Goal: Obtain resource: Download file/media

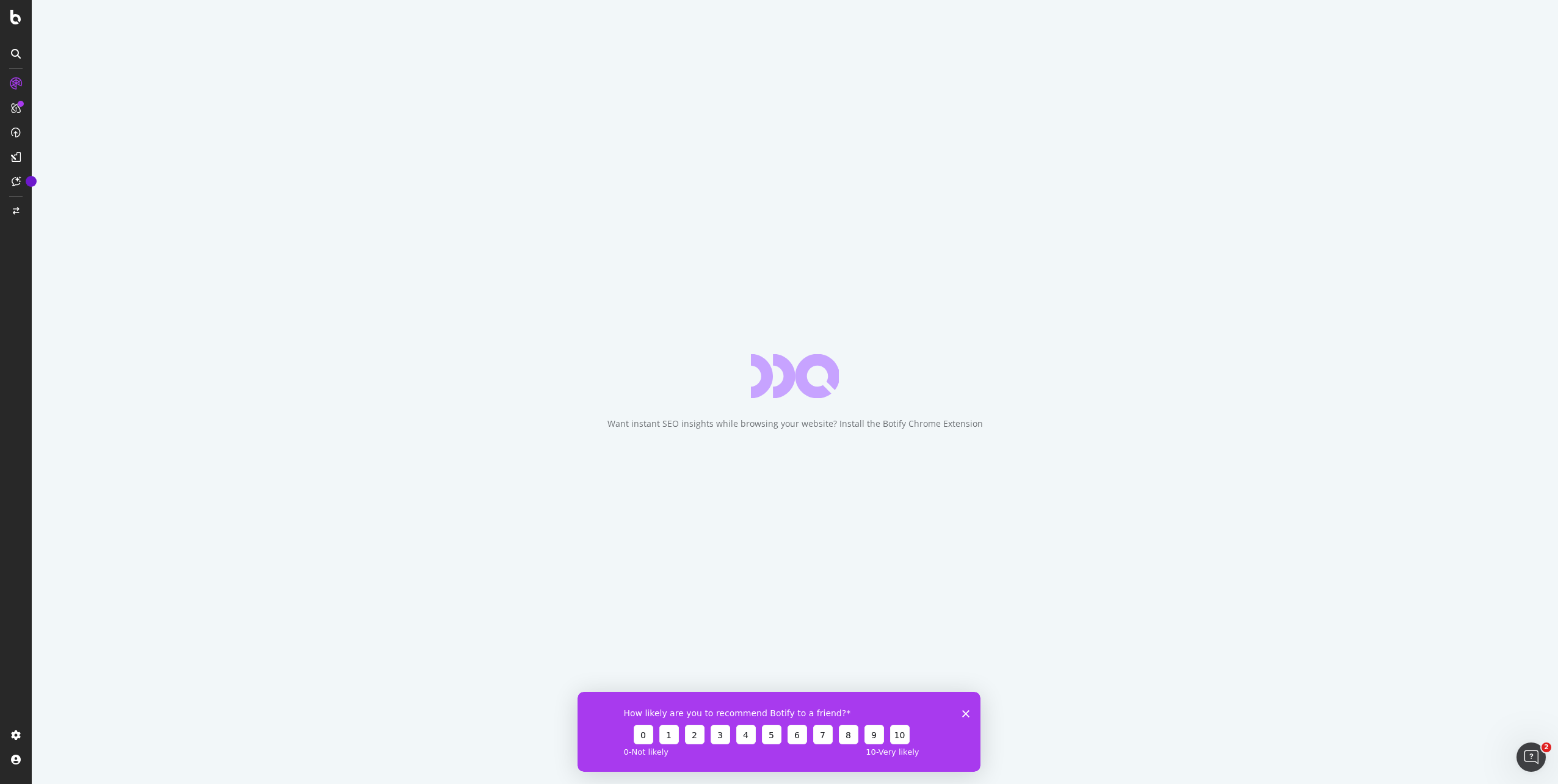
click at [967, 708] on div "How likely are you to recommend Botify to a friend? 0 1 2 3 4 5 6 7 8 9 10 0 - …" at bounding box center [779, 731] width 403 height 80
click at [963, 712] on icon "Close survey" at bounding box center [965, 713] width 8 height 8
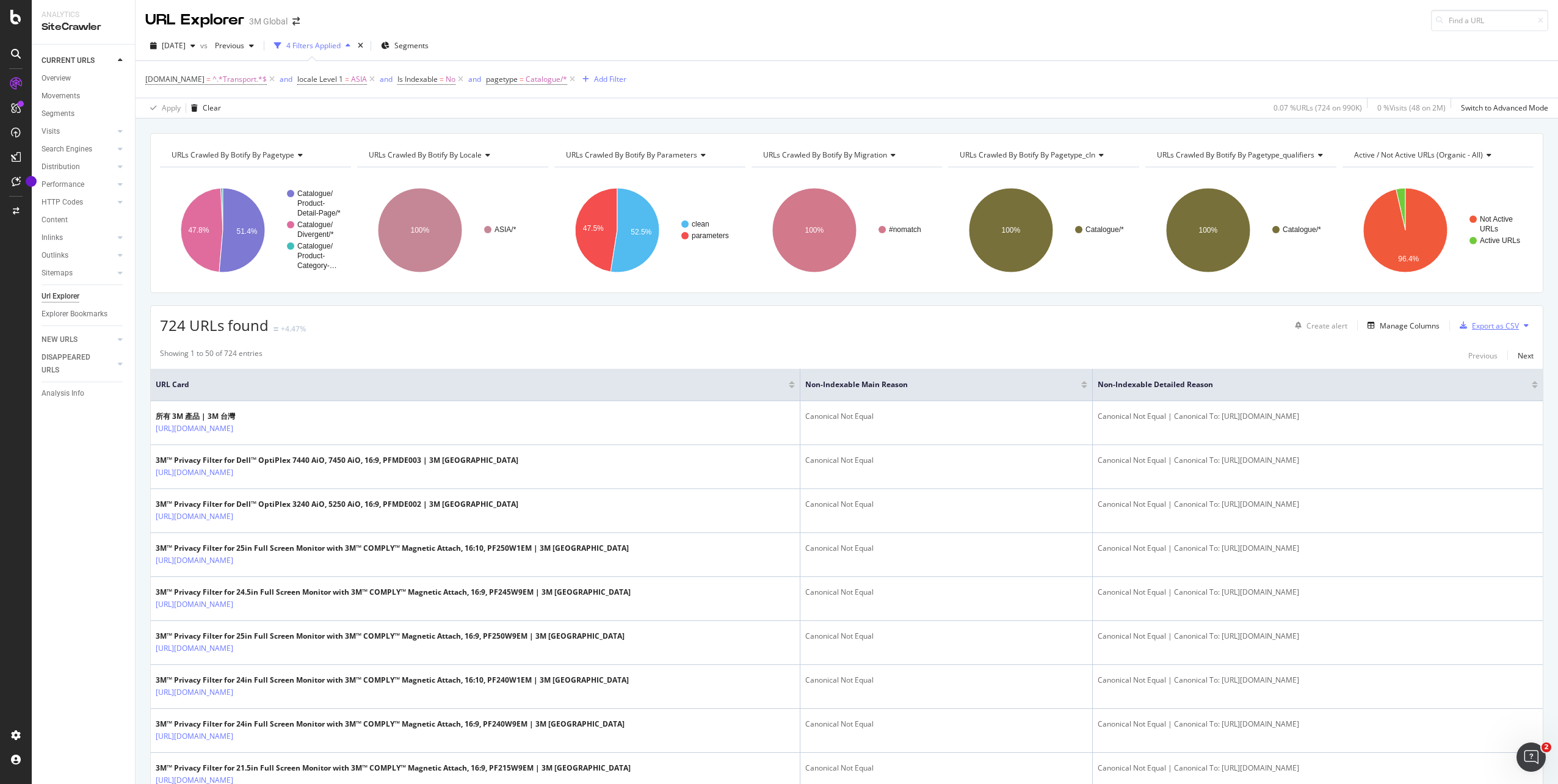
click at [1490, 323] on div "Export as CSV" at bounding box center [1495, 325] width 47 height 10
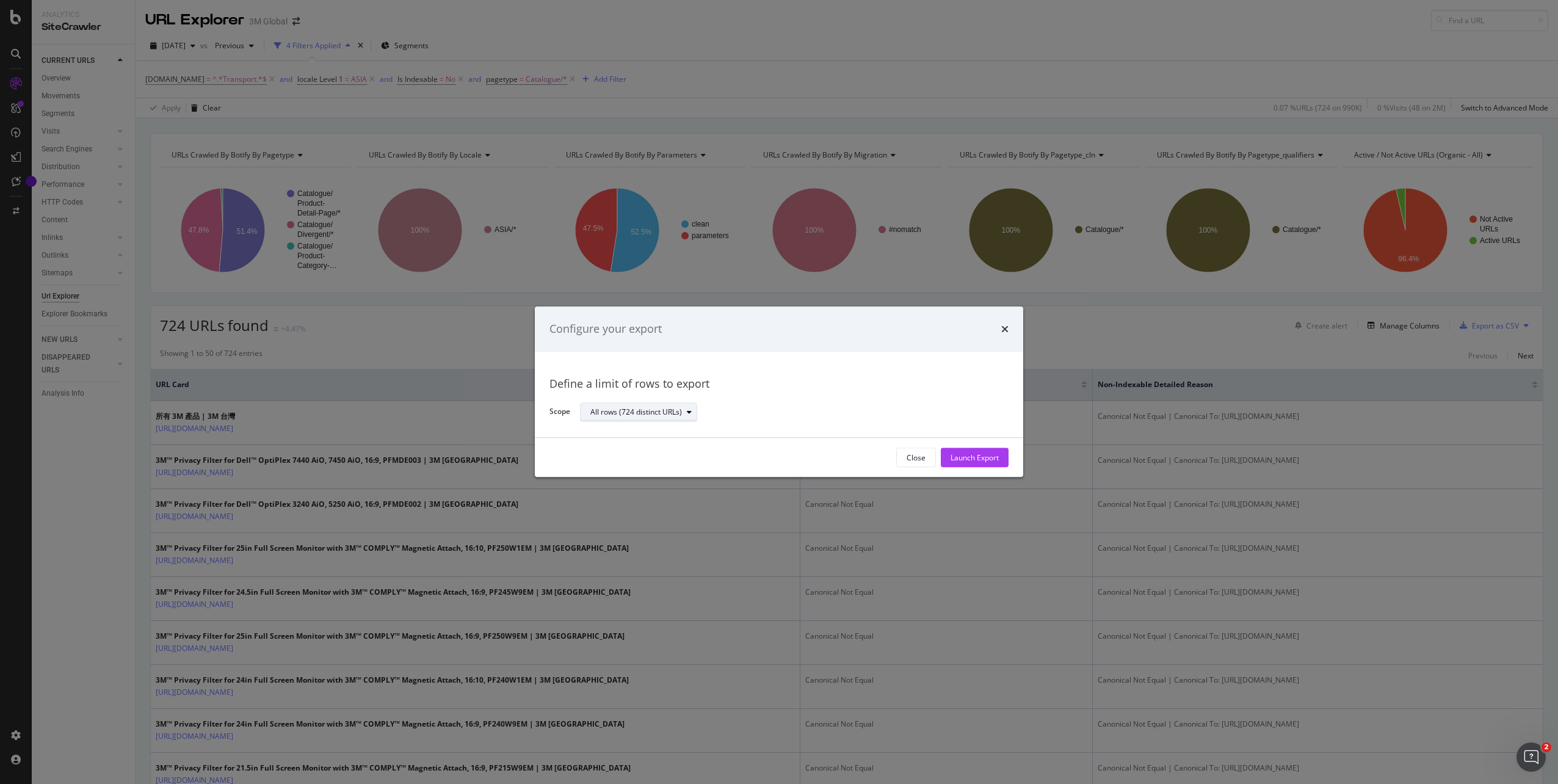
click at [665, 413] on div "All rows (724 distinct URLs)" at bounding box center [636, 412] width 92 height 8
click at [846, 404] on div "All rows (724 distinct URLs)" at bounding box center [790, 412] width 419 height 21
click at [977, 461] on div "Launch Export" at bounding box center [975, 457] width 48 height 10
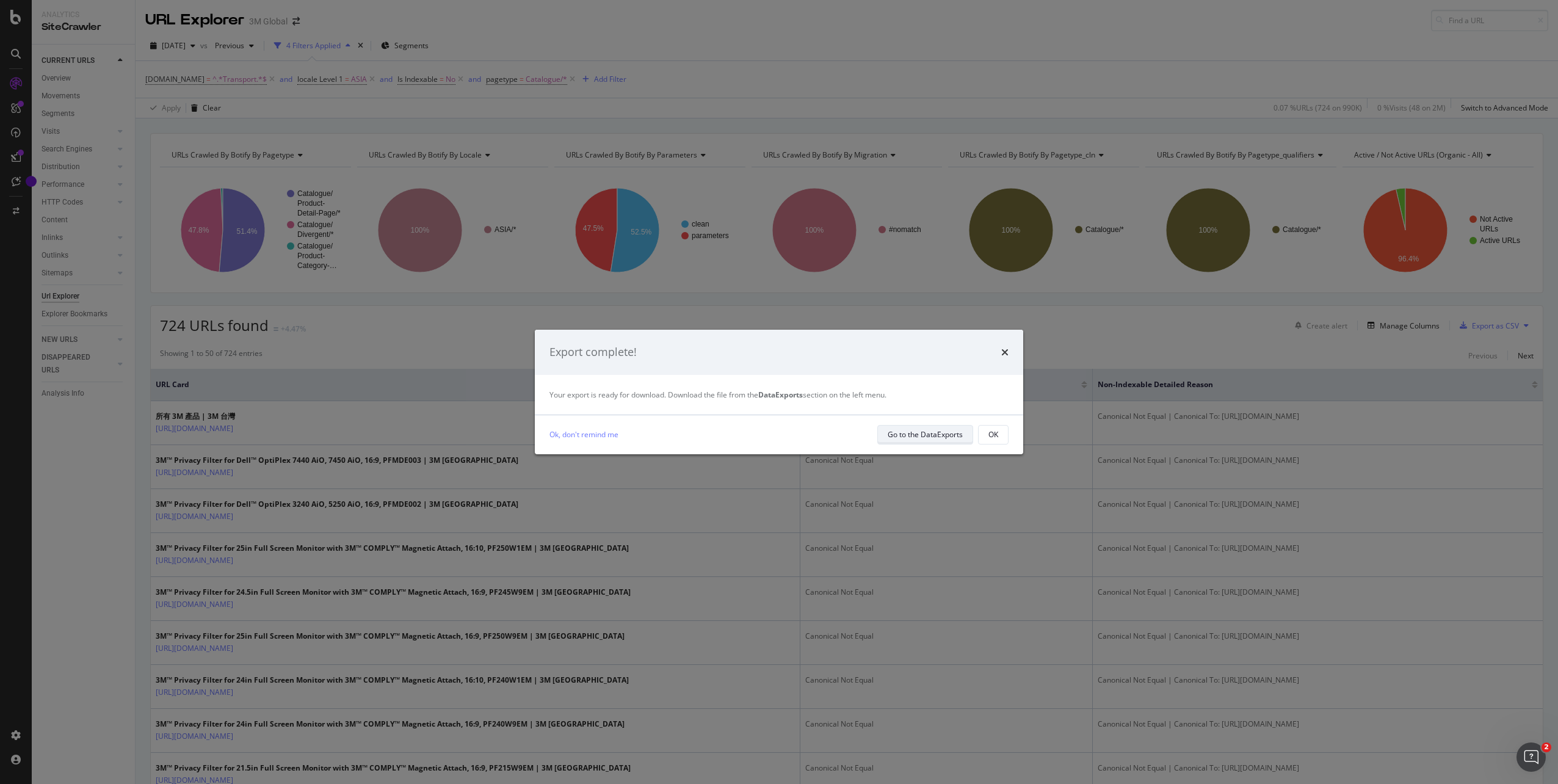
click at [922, 434] on div "Go to the DataExports" at bounding box center [925, 434] width 75 height 10
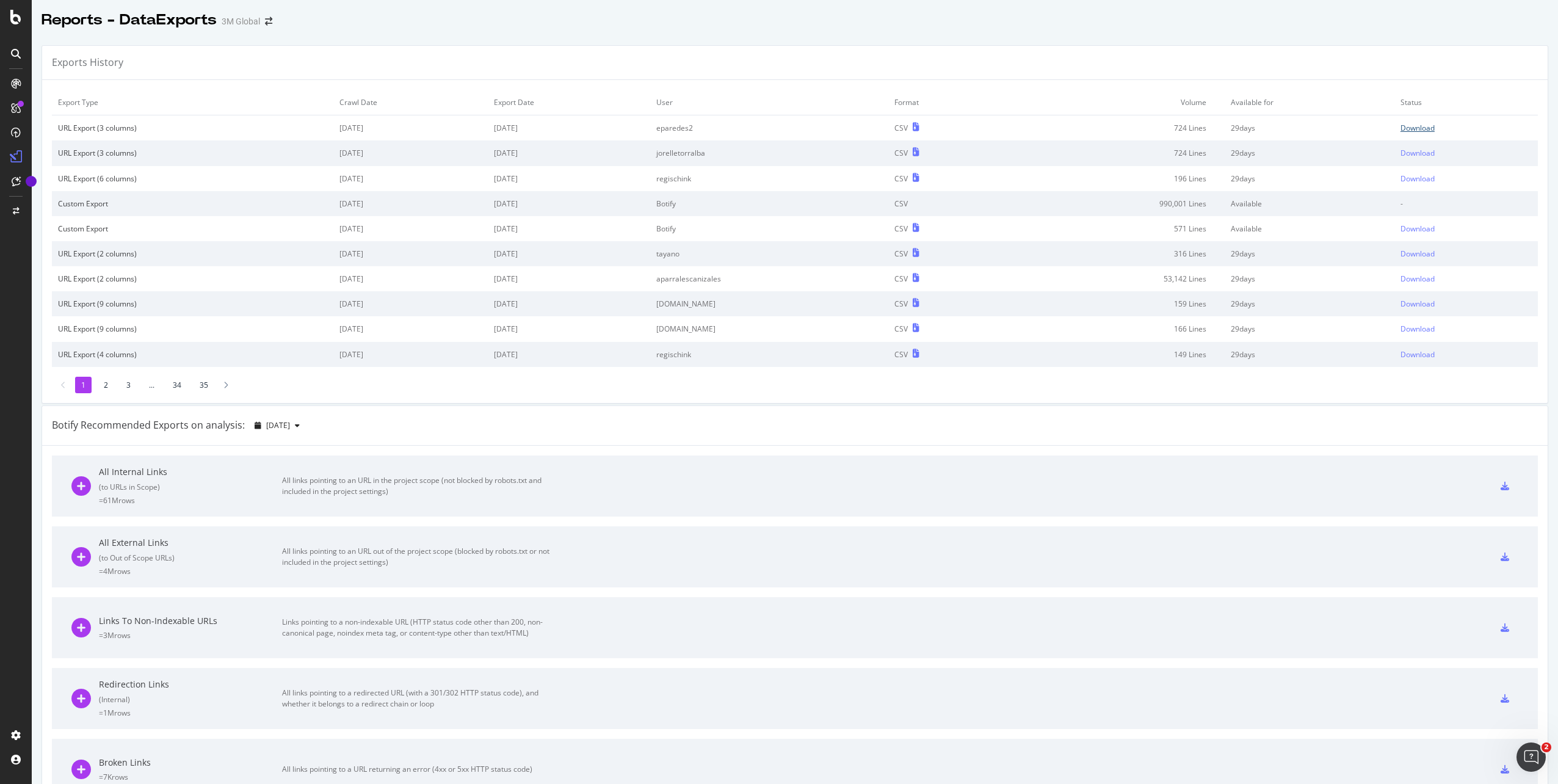
click at [1412, 131] on div "Download" at bounding box center [1418, 127] width 34 height 10
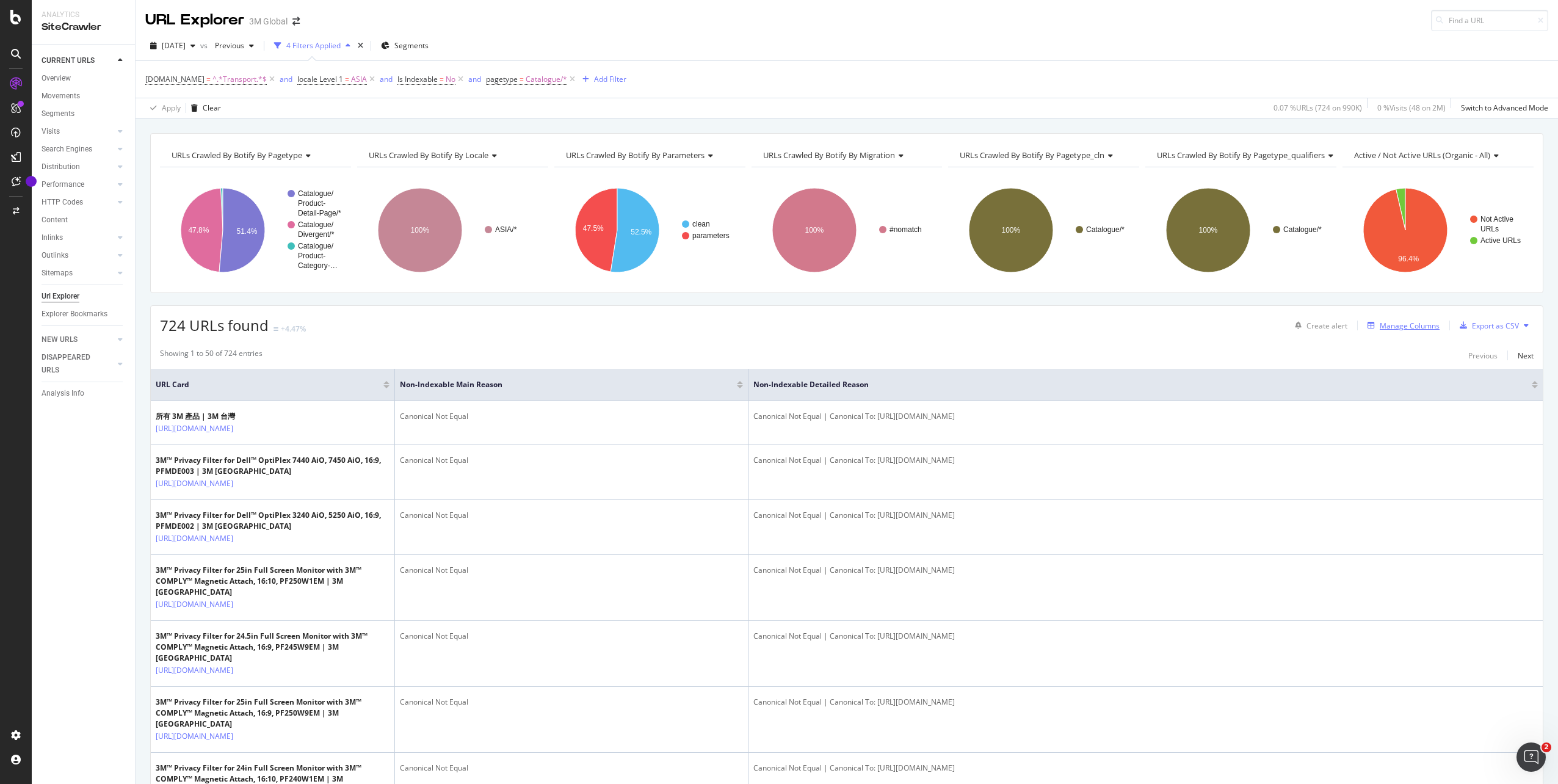
click at [1398, 324] on div "Manage Columns" at bounding box center [1409, 325] width 60 height 10
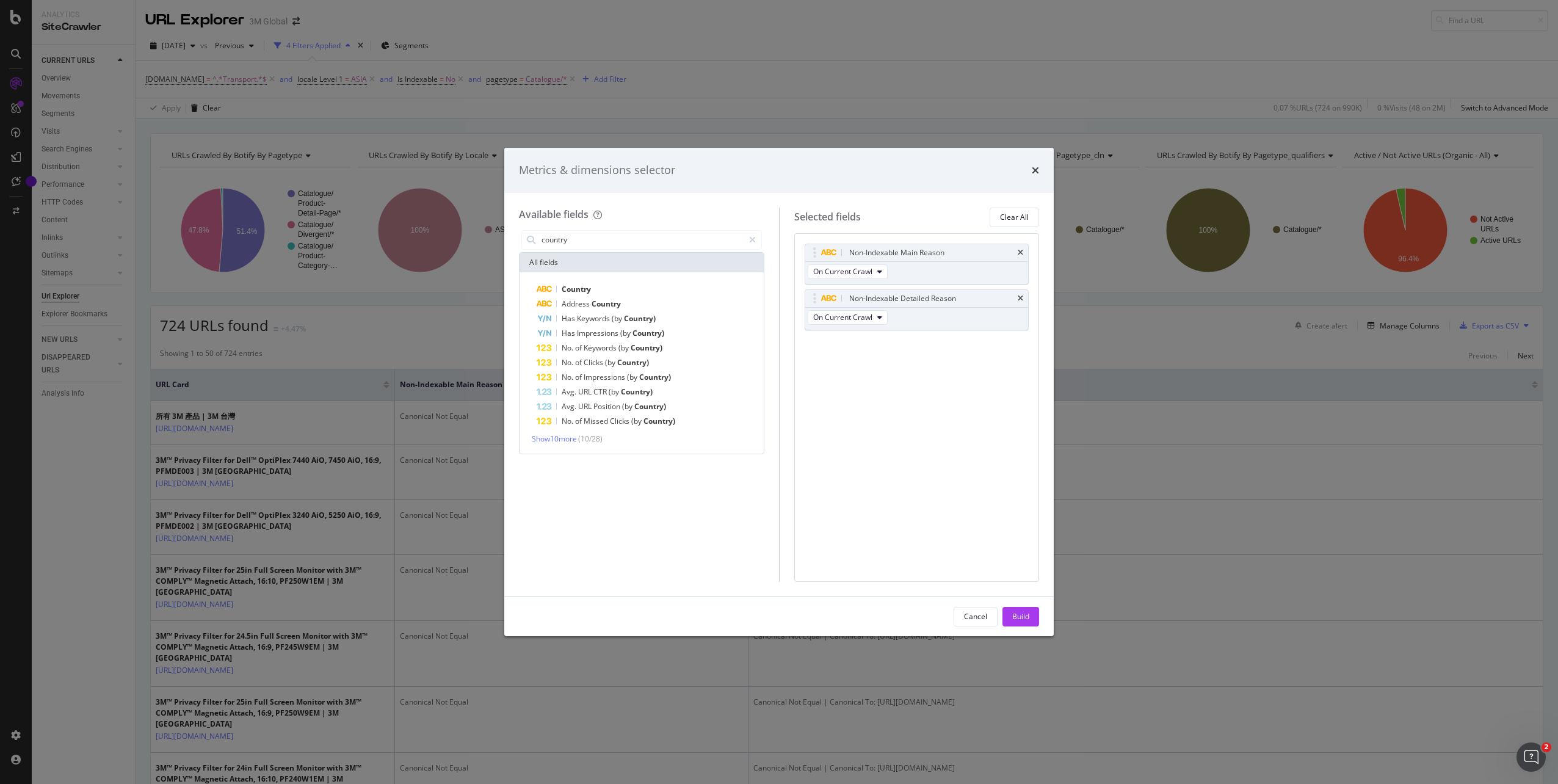
type input "country"
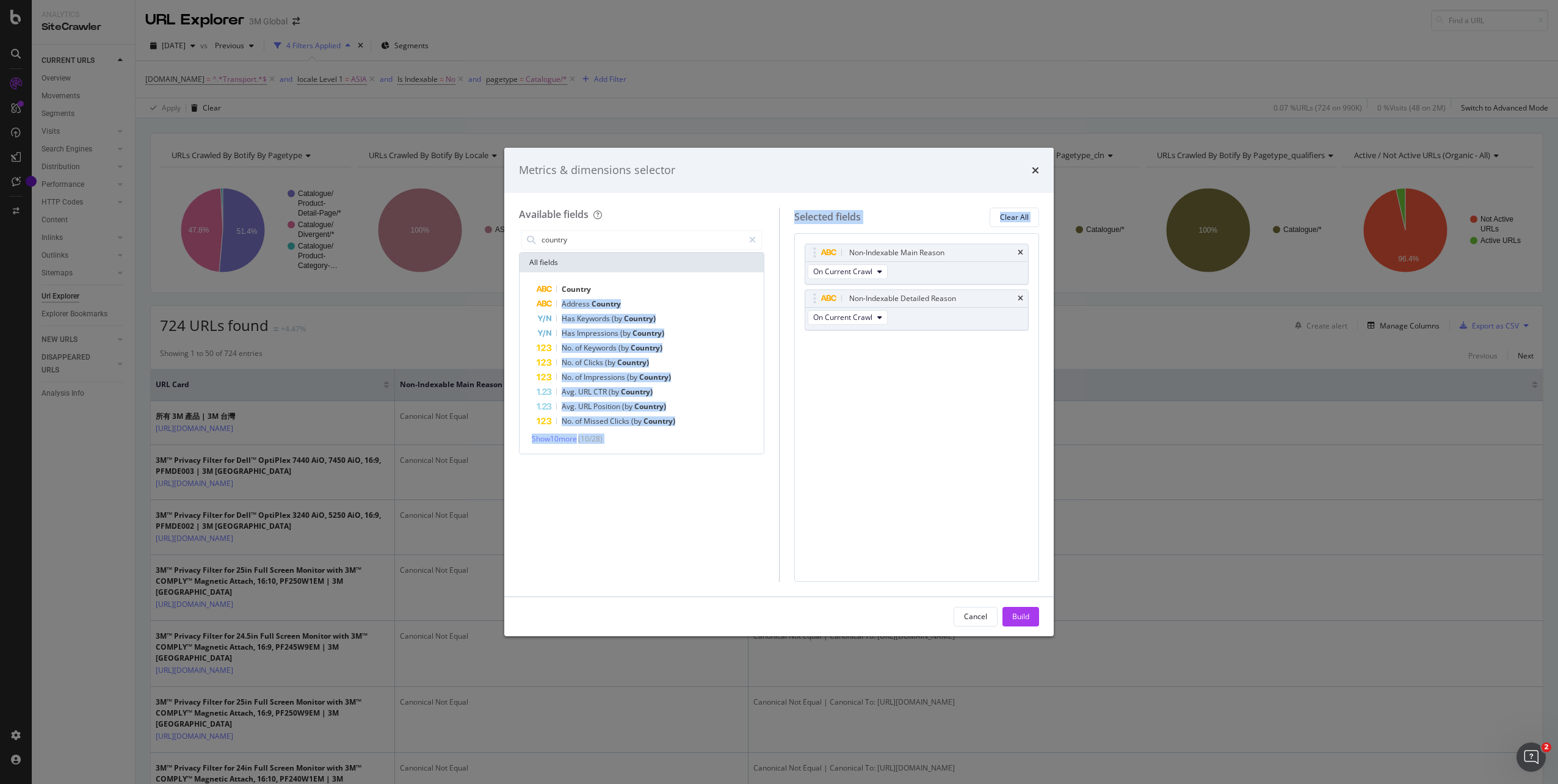
drag, startPoint x: 592, startPoint y: 288, endPoint x: 899, endPoint y: 387, distance: 322.6
click at [900, 388] on div "Available fields country All fields Country Address Country Has Keywords (by Co…" at bounding box center [779, 394] width 520 height 374
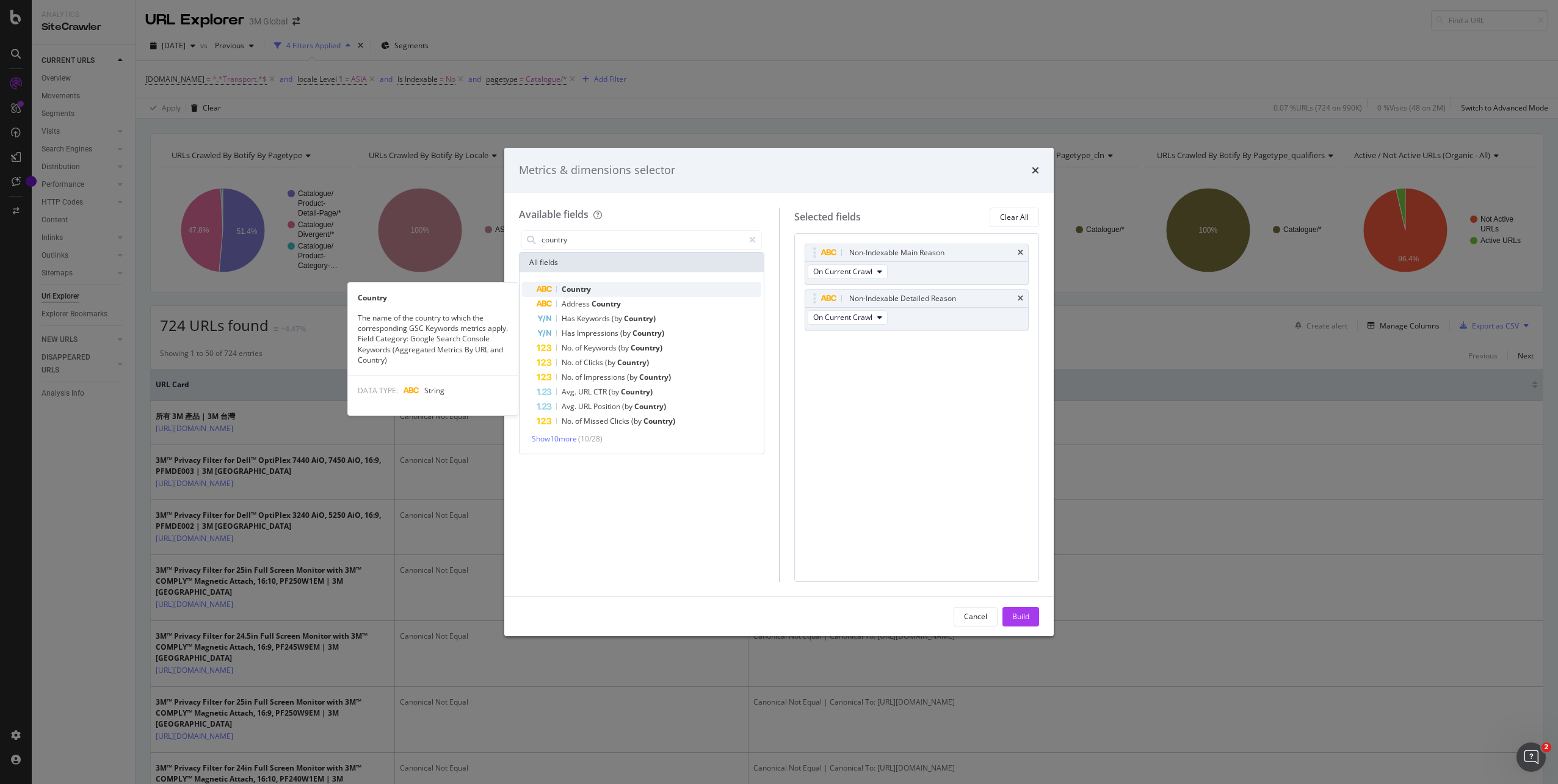
click at [571, 291] on span "Country" at bounding box center [576, 289] width 30 height 10
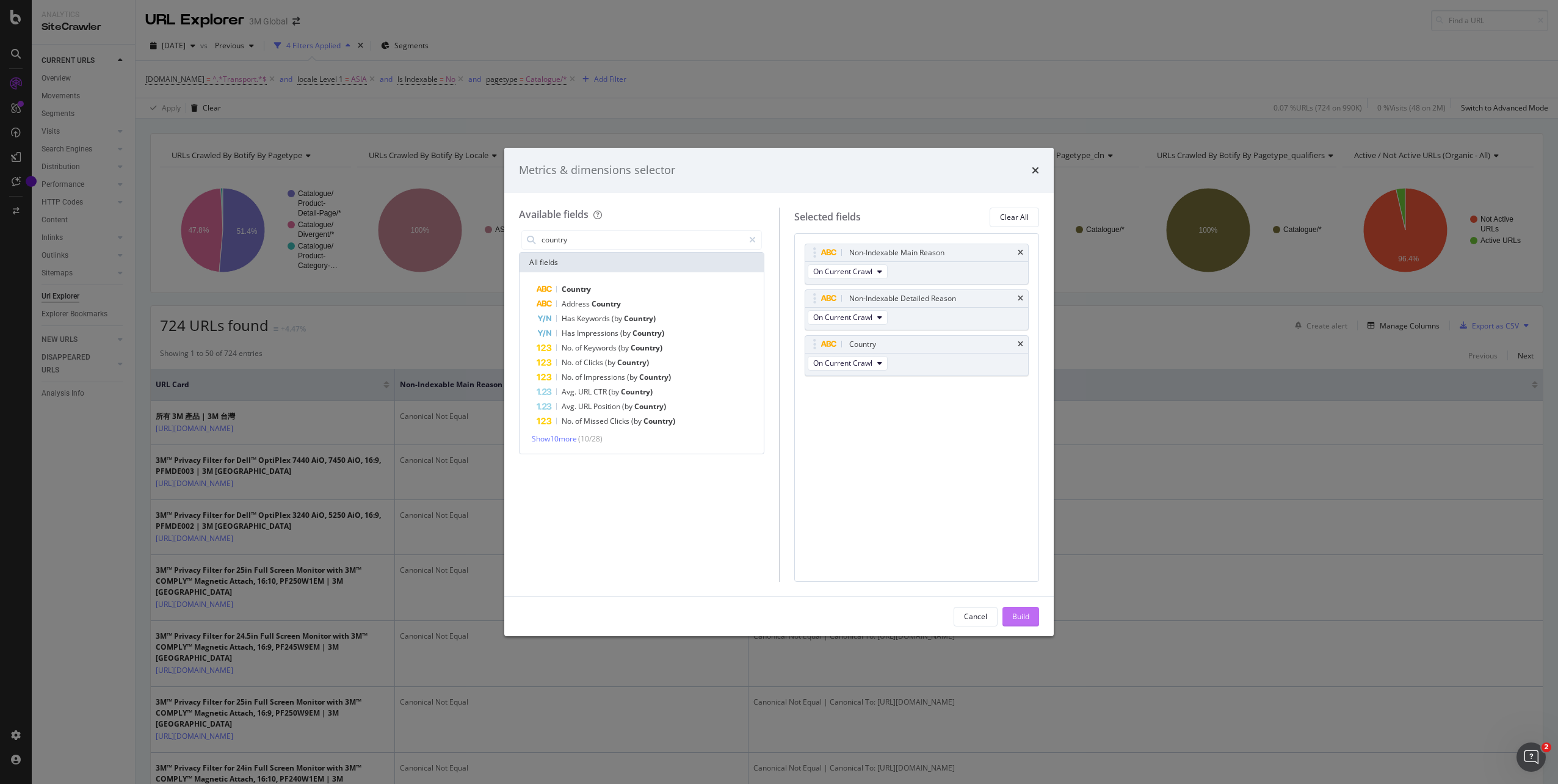
click at [1027, 612] on div "Build" at bounding box center [1021, 616] width 17 height 10
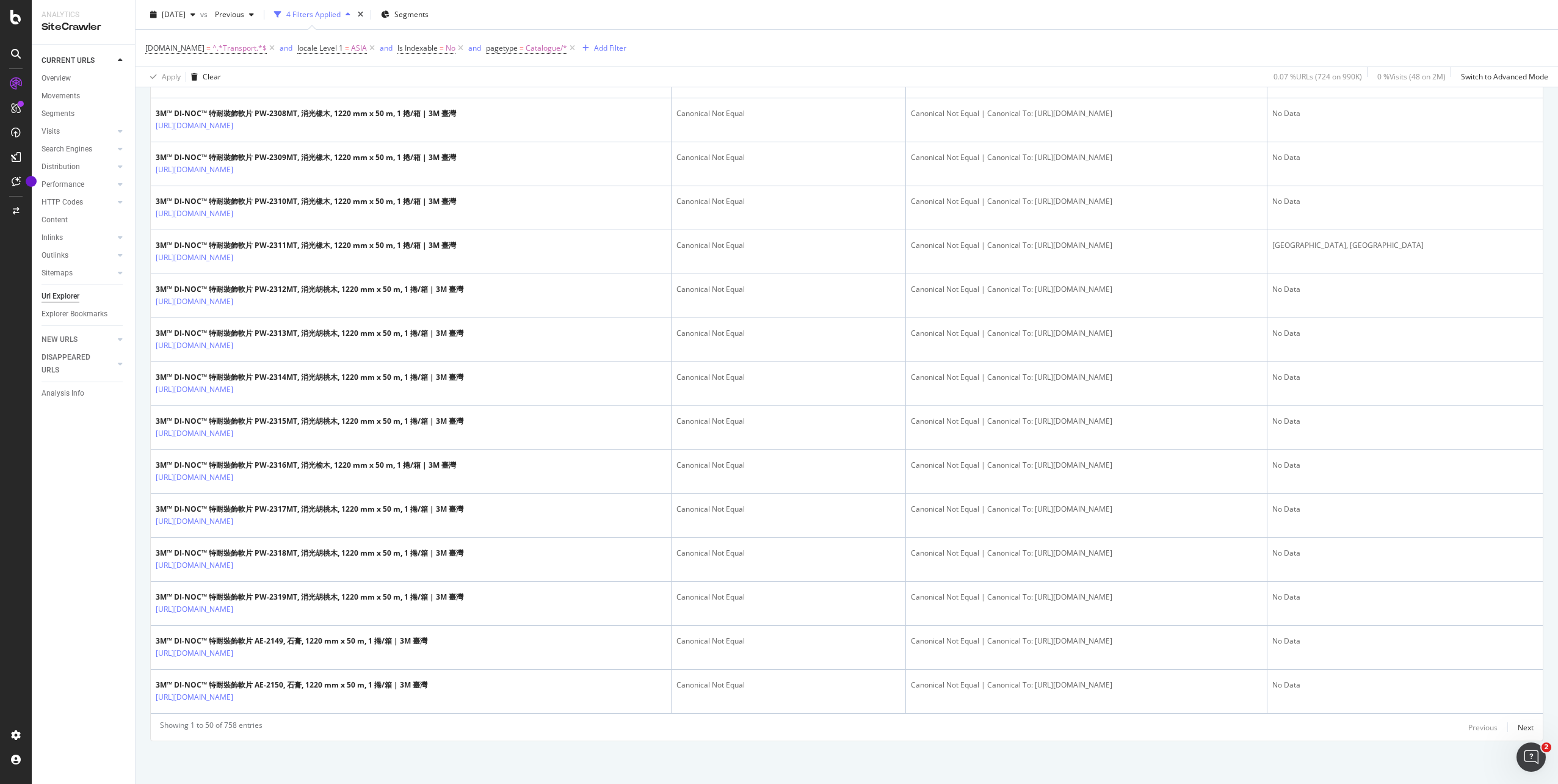
scroll to position [1931, 0]
